Goal: Transaction & Acquisition: Purchase product/service

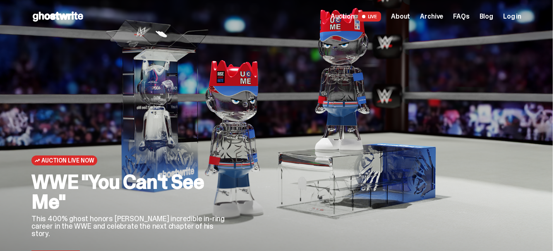
click at [85, 173] on div "Auction Live Now WWE "You Can't See Me" This 400% ghost honors [PERSON_NAME] in…" at bounding box center [130, 164] width 199 height 209
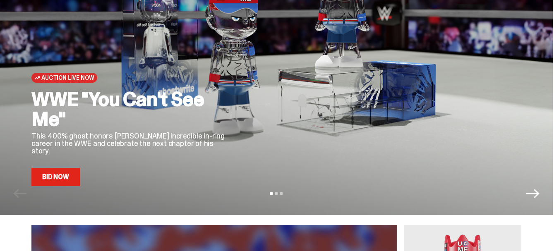
click at [51, 178] on link "Bid Now" at bounding box center [55, 177] width 48 height 18
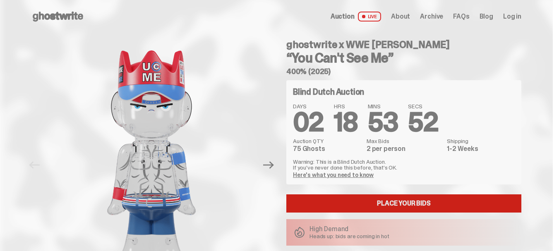
click at [397, 205] on link "Place your Bids" at bounding box center [403, 204] width 235 height 18
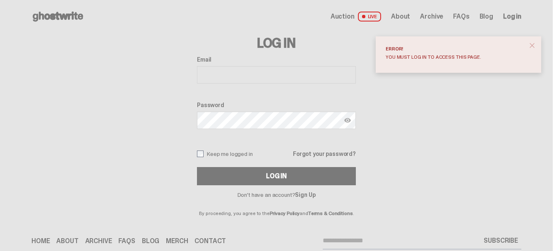
click at [537, 47] on span "close" at bounding box center [532, 45] width 8 height 8
